Goal: Information Seeking & Learning: Learn about a topic

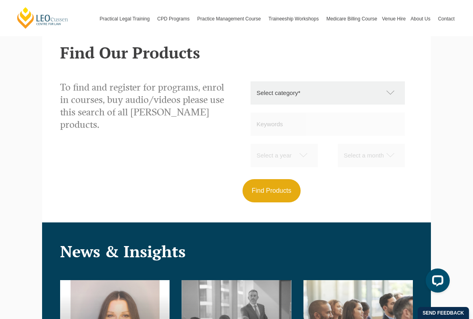
scroll to position [685, 0]
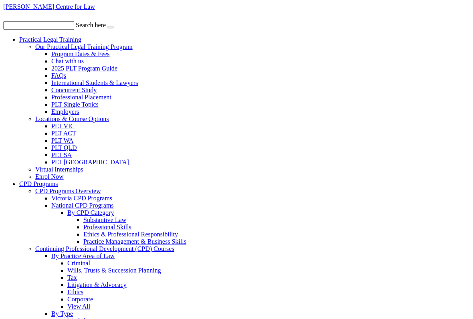
scroll to position [45, 0]
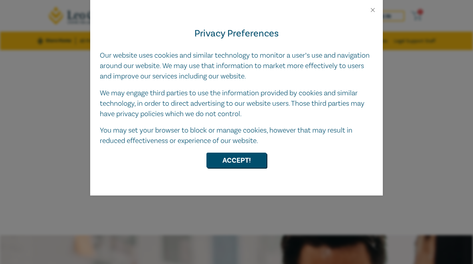
click at [251, 157] on button "Accept!" at bounding box center [237, 160] width 60 height 15
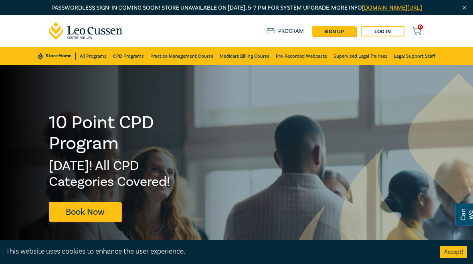
click at [449, 254] on button "Accept!" at bounding box center [453, 252] width 27 height 12
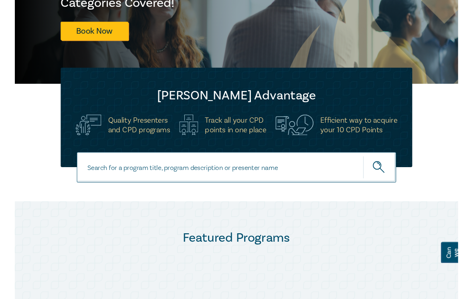
scroll to position [180, 0]
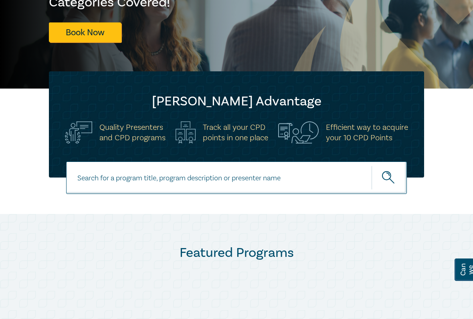
click at [292, 194] on input at bounding box center [236, 178] width 341 height 32
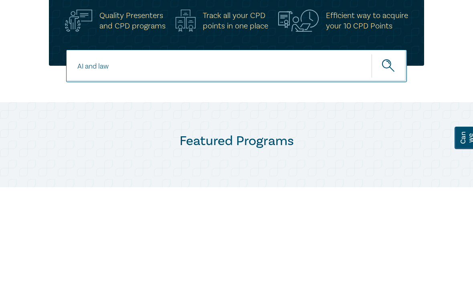
type input "AI and law"
click at [383, 171] on icon "submit" at bounding box center [389, 178] width 14 height 14
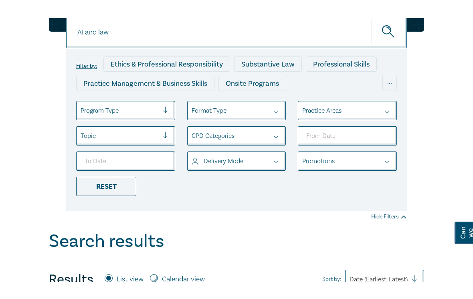
scroll to position [95, 0]
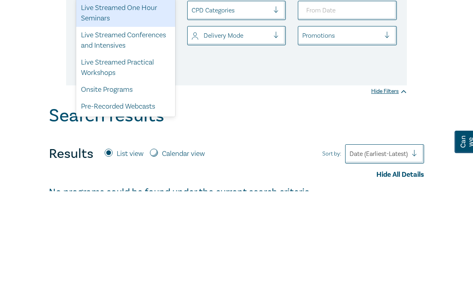
click at [147, 206] on div "Pre-Recorded Webcasts" at bounding box center [125, 214] width 99 height 17
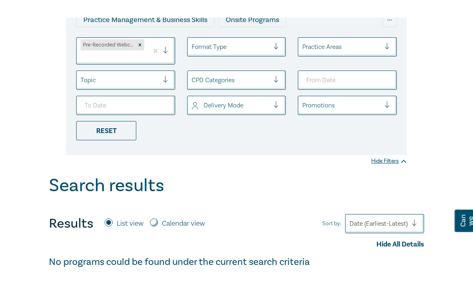
scroll to position [159, 0]
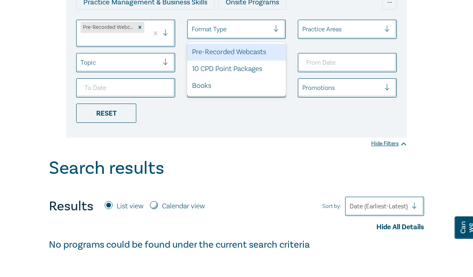
click at [264, 61] on div "Pre-Recorded Webcasts" at bounding box center [236, 52] width 99 height 17
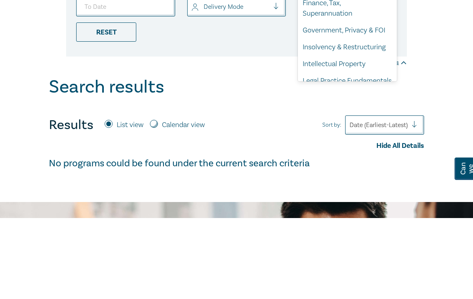
scroll to position [145, 0]
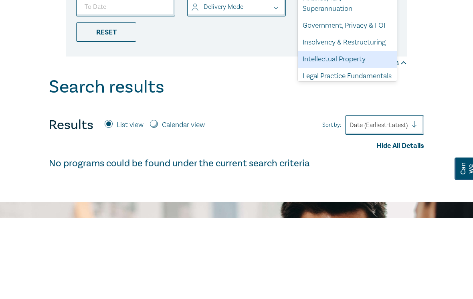
click at [371, 132] on div "Intellectual Property" at bounding box center [347, 140] width 99 height 17
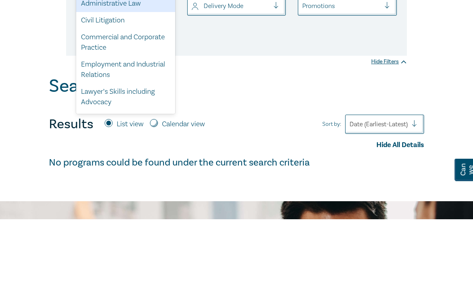
click at [153, 109] on div "Commercial and Corporate Practice" at bounding box center [125, 122] width 99 height 27
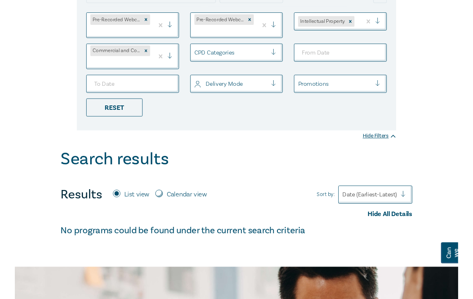
scroll to position [165, 0]
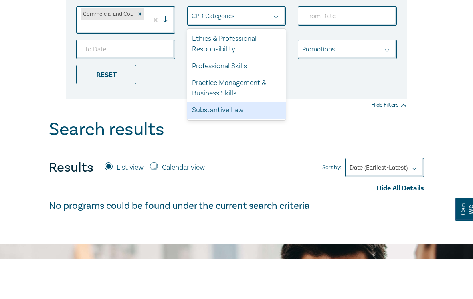
click at [239, 142] on div "Substantive Law" at bounding box center [236, 150] width 99 height 17
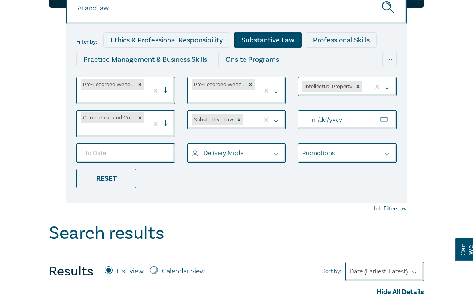
scroll to position [97, 0]
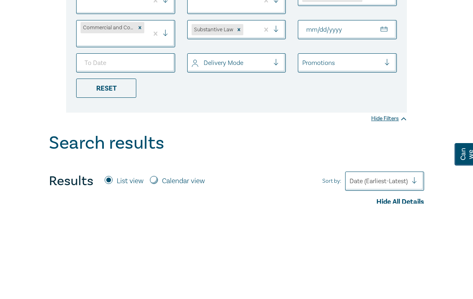
click at [349, 115] on input "From Date" at bounding box center [347, 124] width 99 height 19
click at [332, 115] on input "From Date" at bounding box center [347, 124] width 99 height 19
click at [346, 115] on input "From Date" at bounding box center [347, 124] width 99 height 19
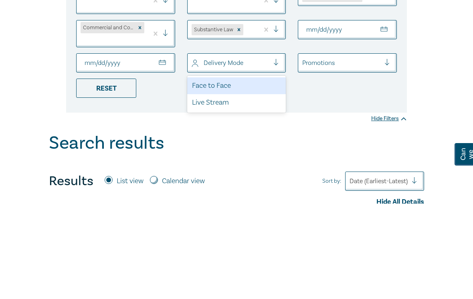
click at [249, 173] on div "Face to Face" at bounding box center [236, 181] width 99 height 17
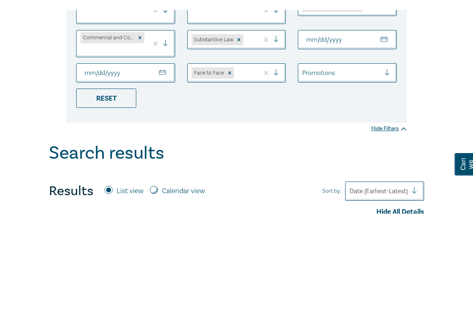
scroll to position [192, 0]
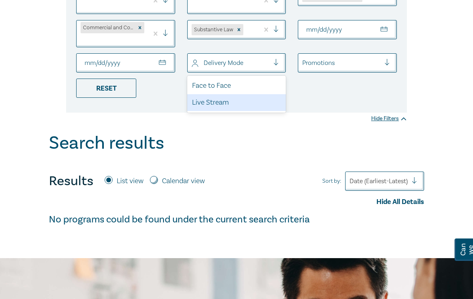
click at [254, 111] on div "Live Stream" at bounding box center [236, 102] width 99 height 17
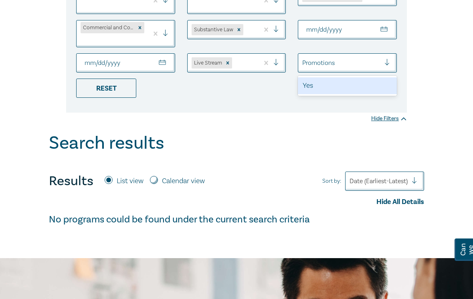
click at [355, 91] on div "Yes" at bounding box center [347, 85] width 99 height 17
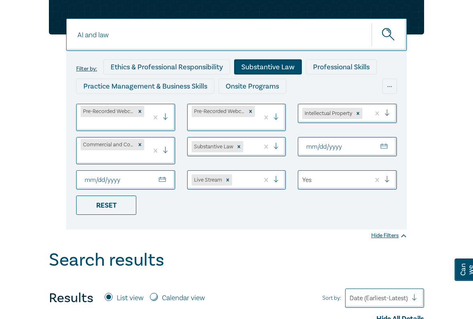
scroll to position [80, 0]
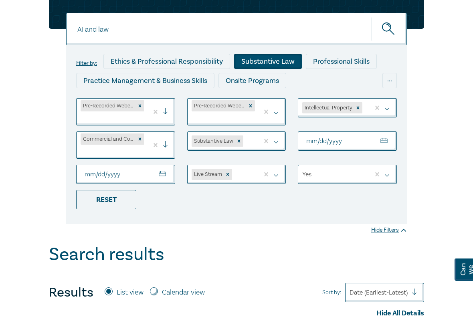
click at [386, 37] on icon "submit" at bounding box center [389, 30] width 14 height 14
click at [389, 28] on icon "submit" at bounding box center [388, 26] width 3 height 3
click at [377, 42] on button "submit" at bounding box center [389, 29] width 35 height 24
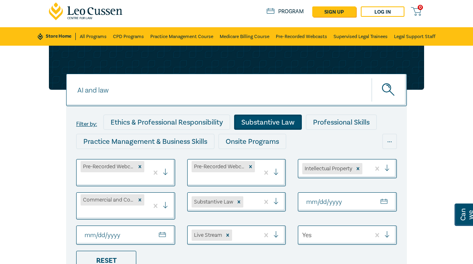
scroll to position [0, 0]
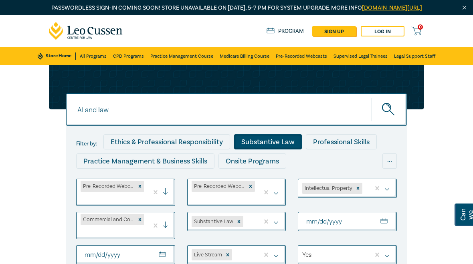
click at [388, 111] on button "submit" at bounding box center [389, 109] width 35 height 24
click at [387, 111] on button "submit" at bounding box center [389, 109] width 35 height 24
click at [390, 113] on icon "submit" at bounding box center [389, 110] width 14 height 14
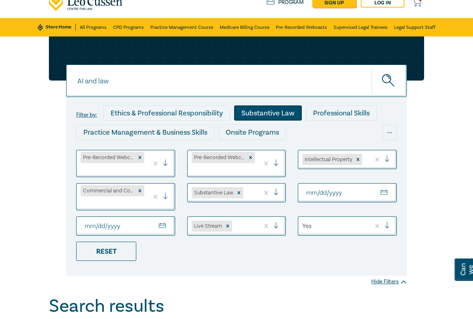
scroll to position [31, 0]
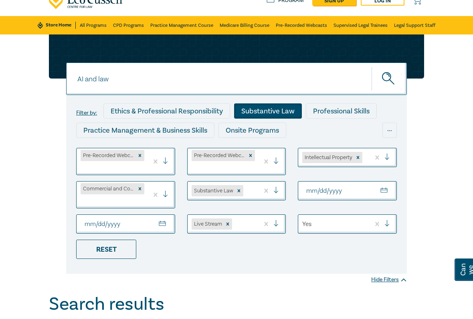
click at [385, 86] on icon "submit" at bounding box center [389, 79] width 14 height 14
click at [273, 118] on div "Substantive Law" at bounding box center [268, 110] width 68 height 15
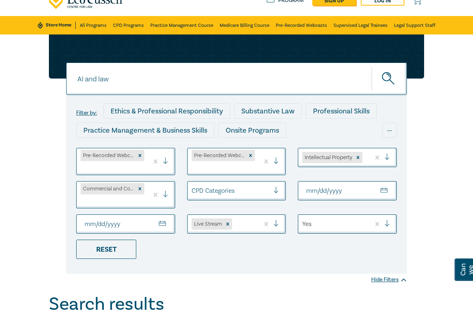
click at [282, 119] on div "Substantive Law" at bounding box center [268, 110] width 68 height 15
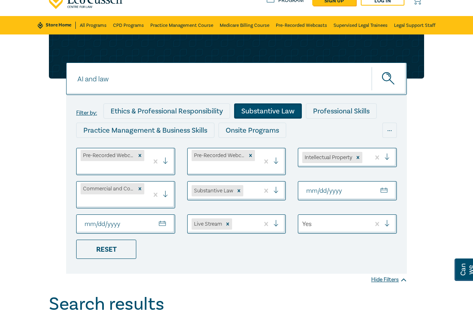
click at [391, 81] on circle "submit" at bounding box center [387, 77] width 8 height 8
click at [387, 86] on icon "submit" at bounding box center [389, 79] width 14 height 14
click at [387, 137] on div "..." at bounding box center [390, 130] width 14 height 15
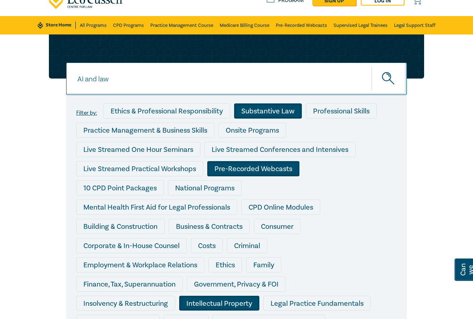
click at [430, 99] on div "AI and law AI and law Filter by: Ethics & Professional Responsibility Substanti…" at bounding box center [236, 279] width 473 height 490
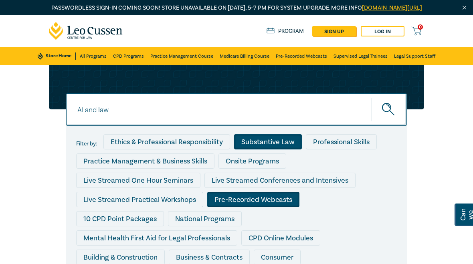
click at [128, 60] on link "CPD Programs" at bounding box center [128, 56] width 31 height 18
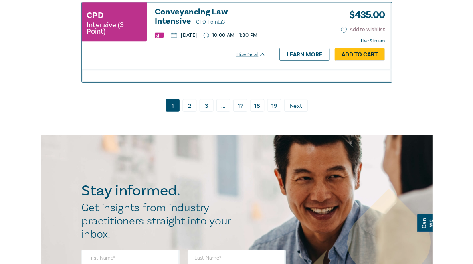
scroll to position [3726, 0]
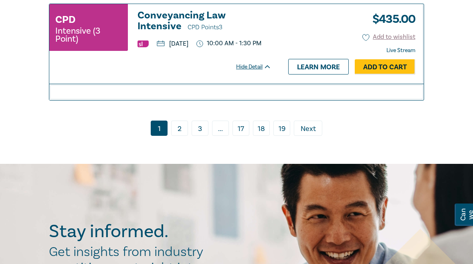
click at [311, 134] on span "Next" at bounding box center [308, 129] width 15 height 10
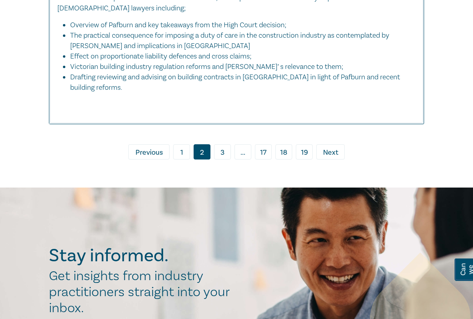
scroll to position [4378, 0]
click at [342, 160] on link "› Next" at bounding box center [330, 151] width 28 height 15
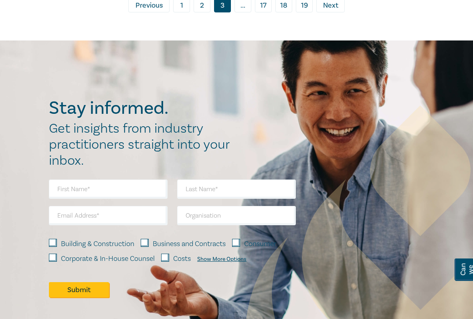
scroll to position [4449, 0]
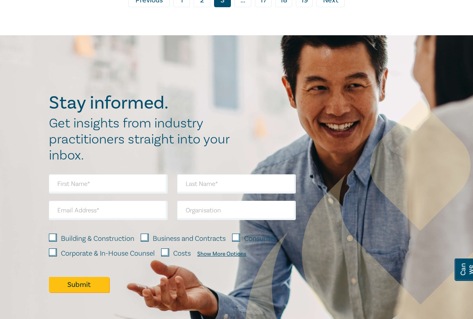
click at [326, 6] on span "Next" at bounding box center [330, 1] width 15 height 10
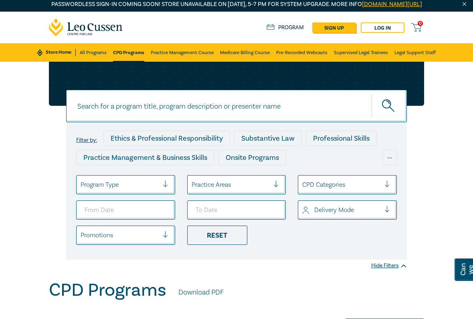
scroll to position [5, 0]
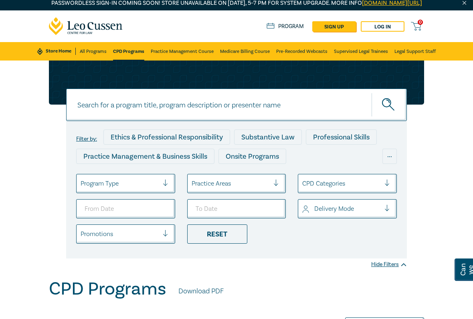
click at [391, 164] on div "..." at bounding box center [390, 156] width 14 height 15
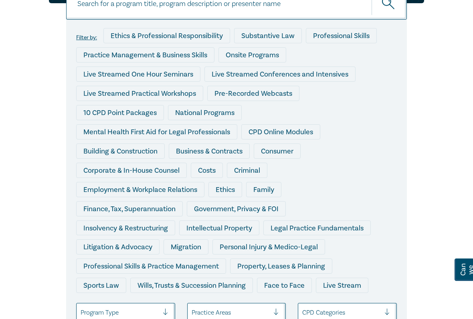
scroll to position [106, 0]
click at [311, 140] on div "CPD Online Modules" at bounding box center [280, 132] width 79 height 15
click at [306, 136] on div "CPD Online Modules" at bounding box center [280, 132] width 79 height 15
click at [301, 135] on div "CPD Online Modules" at bounding box center [280, 132] width 79 height 15
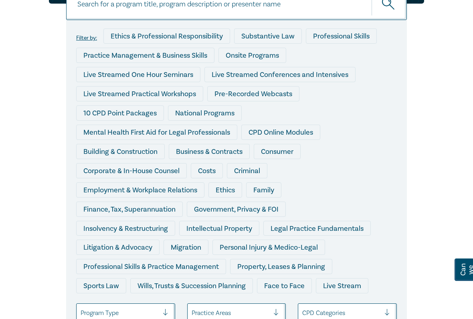
click at [295, 140] on div "CPD Online Modules" at bounding box center [280, 132] width 79 height 15
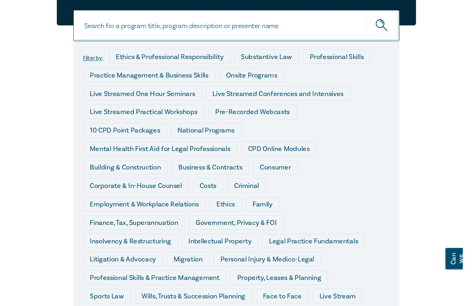
scroll to position [0, 0]
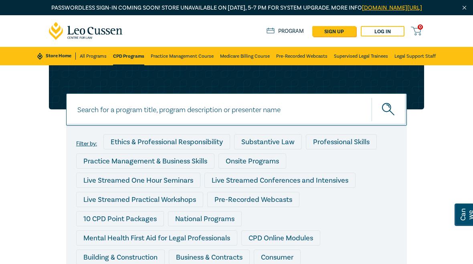
click at [93, 63] on link "All Programs" at bounding box center [93, 56] width 27 height 18
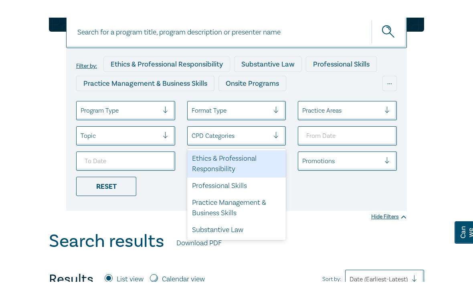
scroll to position [95, 0]
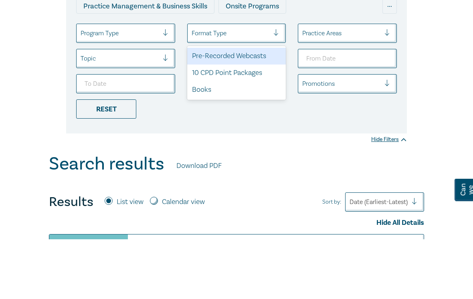
click at [233, 108] on div "Pre-Recorded Webcasts" at bounding box center [236, 116] width 99 height 17
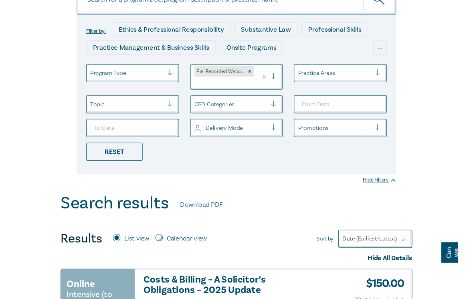
scroll to position [110, 0]
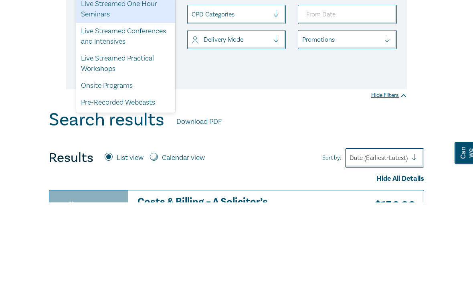
click at [153, 191] on div "Pre-Recorded Webcasts" at bounding box center [125, 199] width 99 height 17
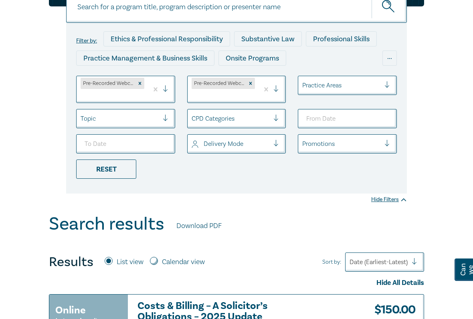
scroll to position [89, 0]
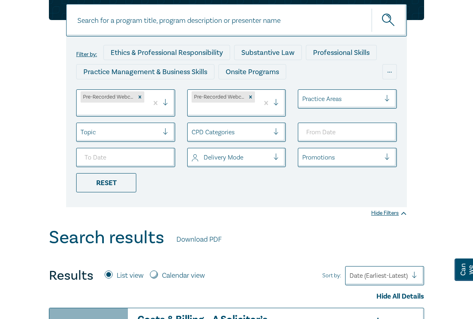
click at [385, 28] on icon "submit" at bounding box center [389, 21] width 14 height 14
click at [395, 28] on icon "submit" at bounding box center [389, 21] width 14 height 14
click at [389, 28] on icon "submit" at bounding box center [389, 21] width 14 height 14
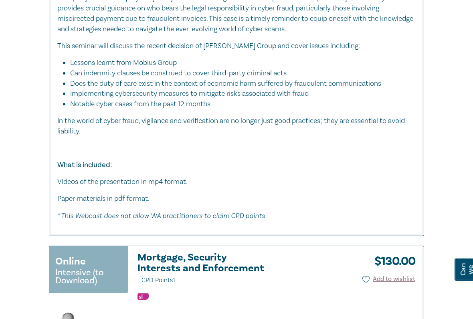
scroll to position [2853, 0]
